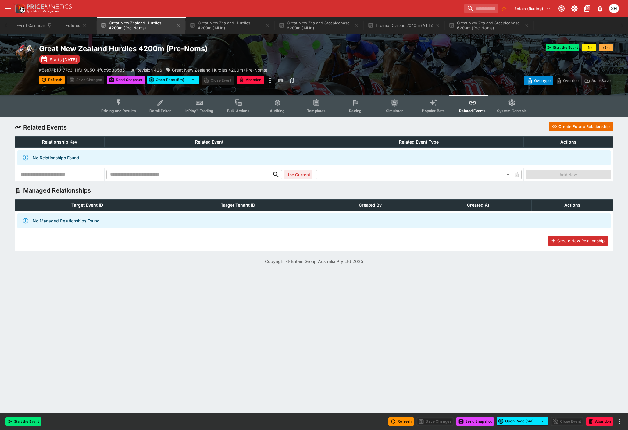
click at [585, 128] on button "Create Future Relationship" at bounding box center [581, 127] width 65 height 10
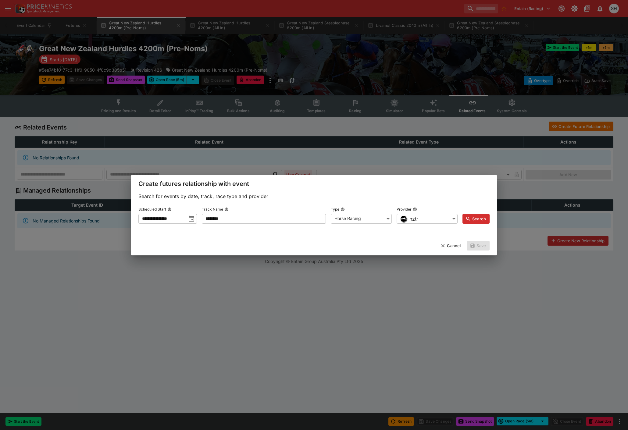
click at [479, 219] on button "Search" at bounding box center [475, 219] width 27 height 10
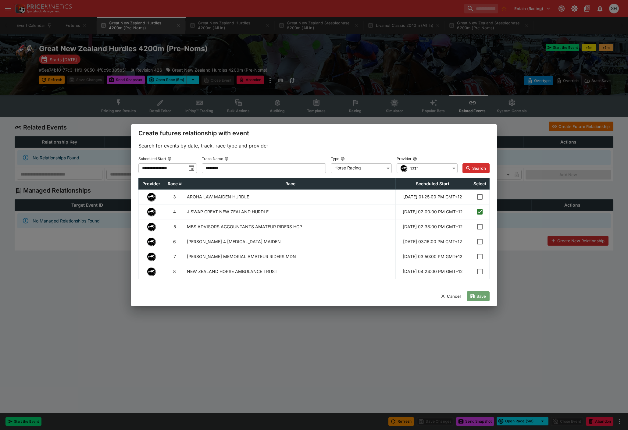
click at [481, 301] on button "Save" at bounding box center [478, 296] width 23 height 10
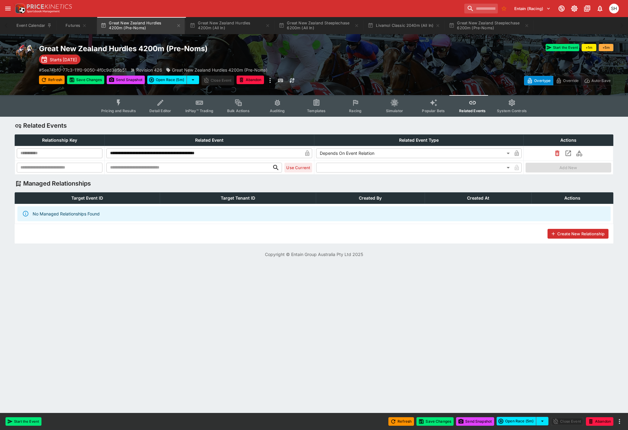
type input "**********"
click at [430, 421] on button "Save Changes" at bounding box center [434, 421] width 37 height 9
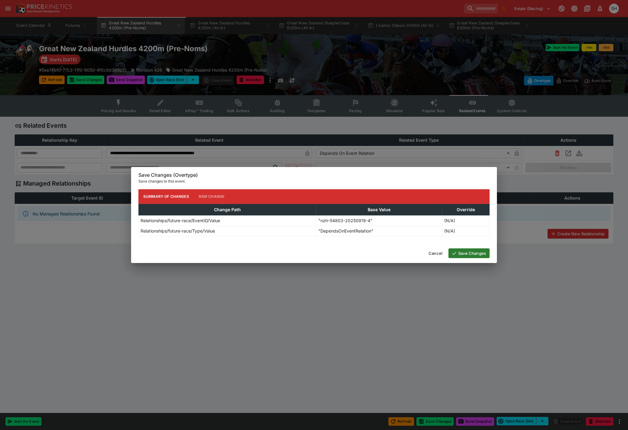
click at [464, 251] on button "Save Changes" at bounding box center [468, 253] width 41 height 10
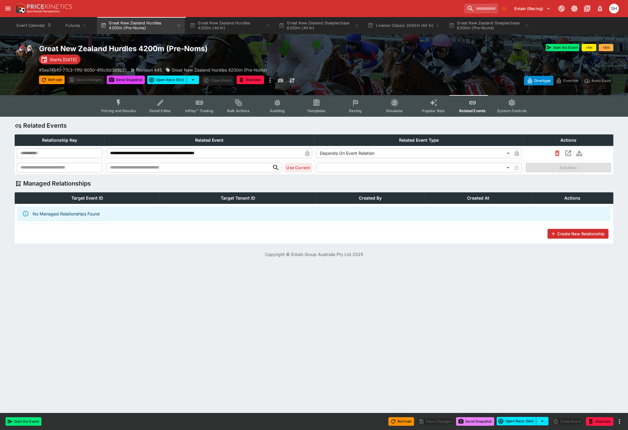
click at [464, 422] on button "Send Snapshot" at bounding box center [475, 421] width 38 height 9
click at [226, 23] on button "Great New Zealand Hurdles 4200m (All In)" at bounding box center [230, 25] width 88 height 17
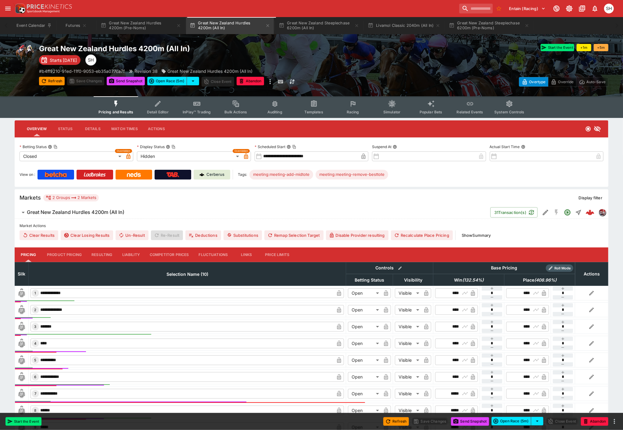
click at [468, 111] on span "Related Events" at bounding box center [470, 112] width 27 height 5
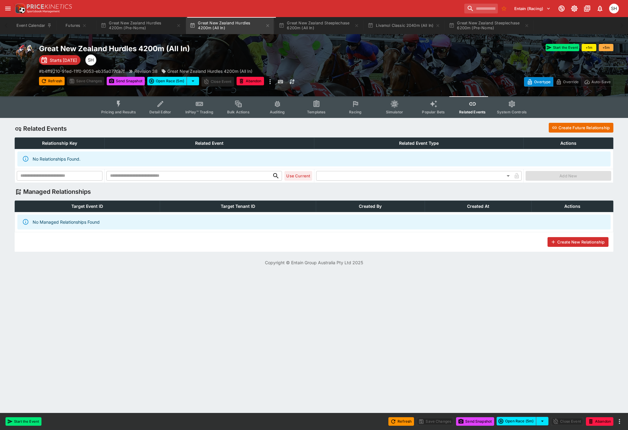
click at [570, 130] on button "Create Future Relationship" at bounding box center [581, 128] width 65 height 10
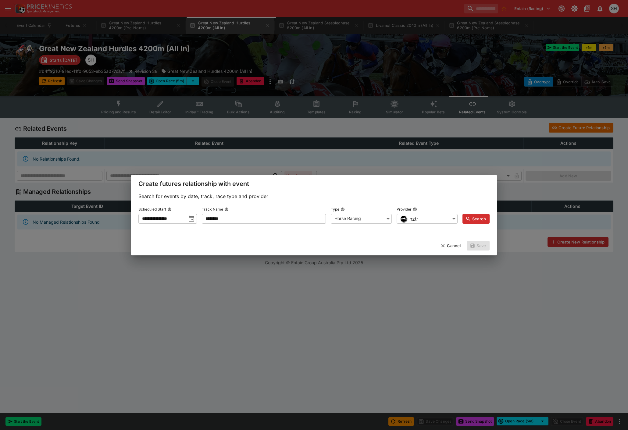
click at [474, 221] on button "Search" at bounding box center [475, 219] width 27 height 10
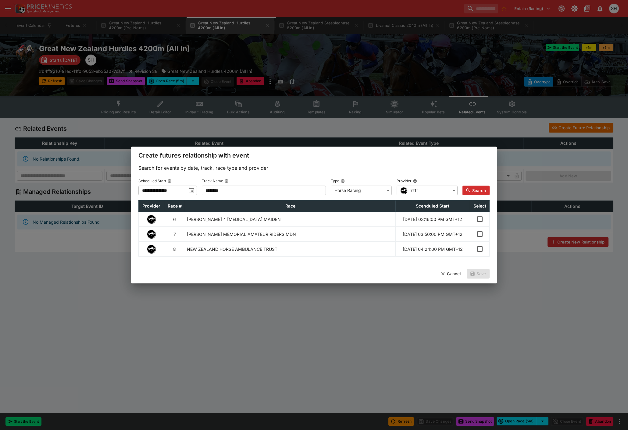
click at [194, 187] on icon "toggle date time picker" at bounding box center [191, 190] width 5 height 6
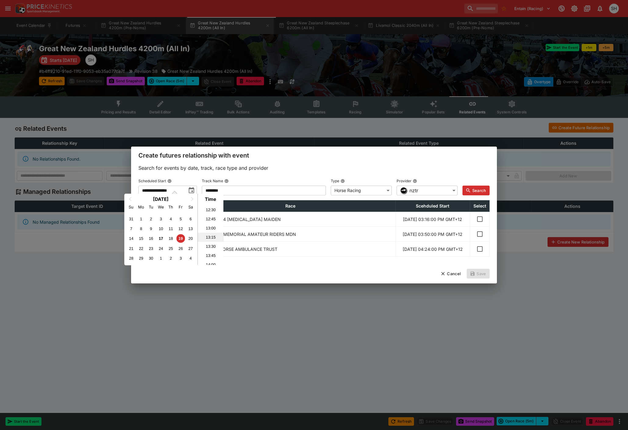
scroll to position [455, 0]
click at [212, 230] on li "13:00" at bounding box center [211, 229] width 26 height 9
type input "**********"
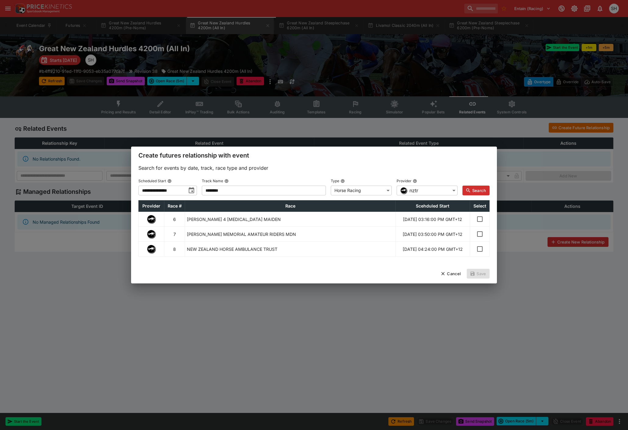
click at [475, 186] on button "Search" at bounding box center [475, 191] width 27 height 10
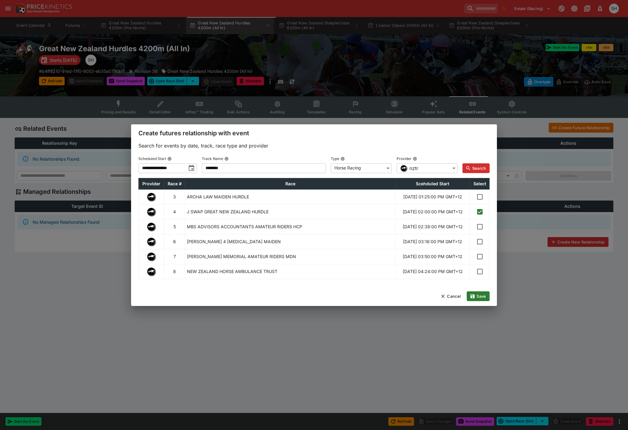
click at [482, 301] on button "Save" at bounding box center [478, 296] width 23 height 10
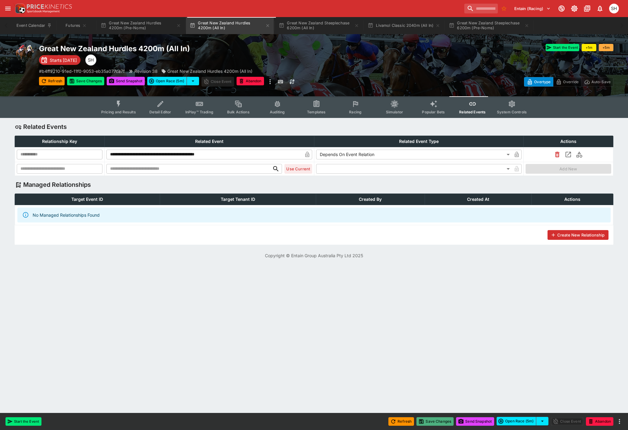
click at [438, 424] on button "Save Changes" at bounding box center [434, 421] width 37 height 9
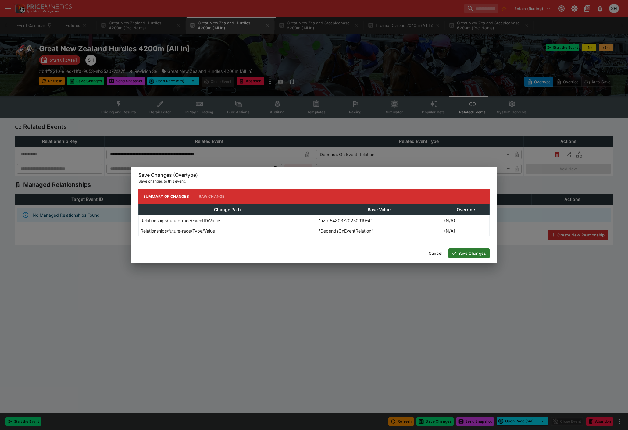
click at [475, 253] on button "Save Changes" at bounding box center [468, 253] width 41 height 10
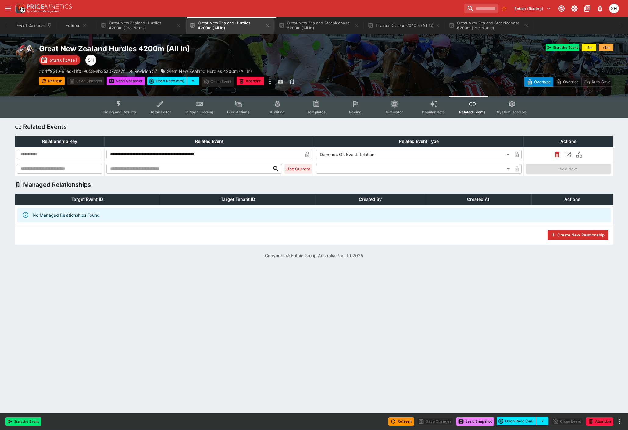
click at [464, 421] on button "Send Snapshot" at bounding box center [475, 421] width 38 height 9
